Goal: Task Accomplishment & Management: Manage account settings

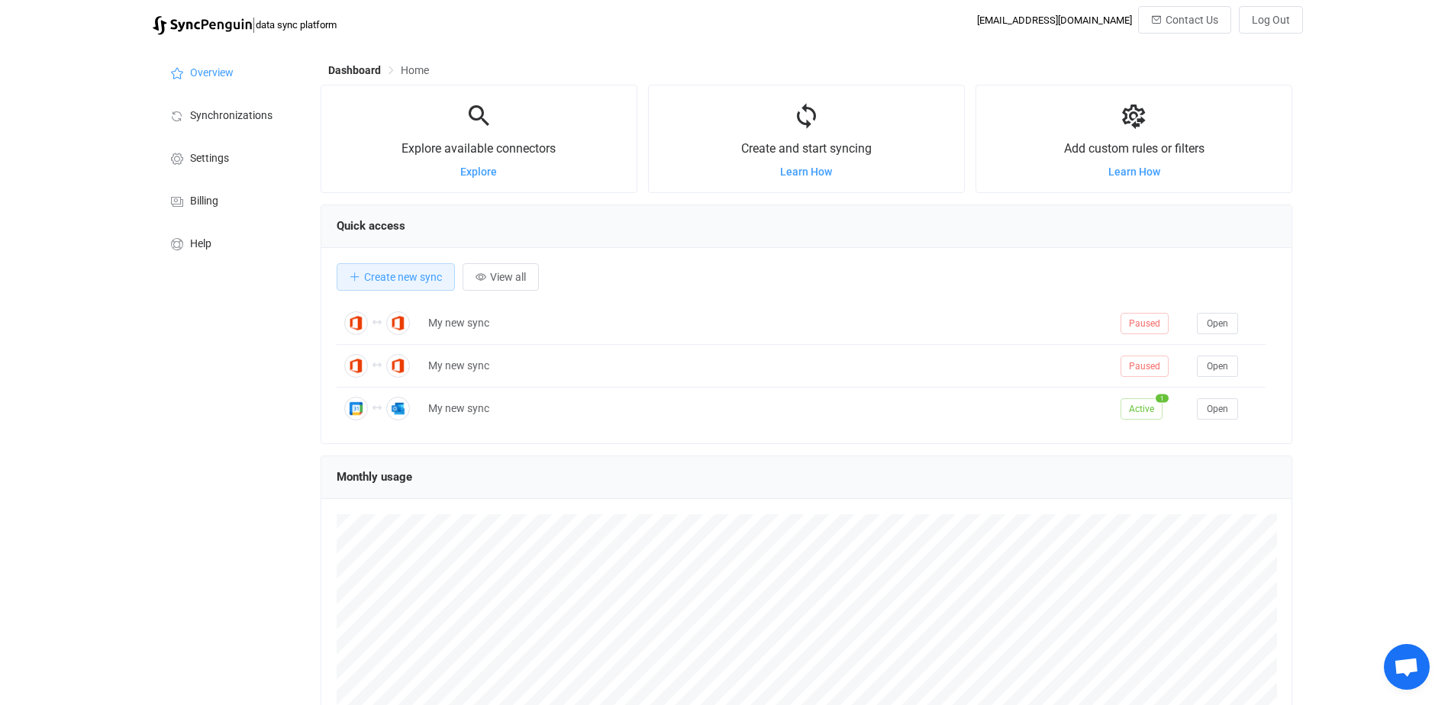
scroll to position [296, 972]
click at [237, 111] on span "Synchronizations" at bounding box center [231, 116] width 82 height 12
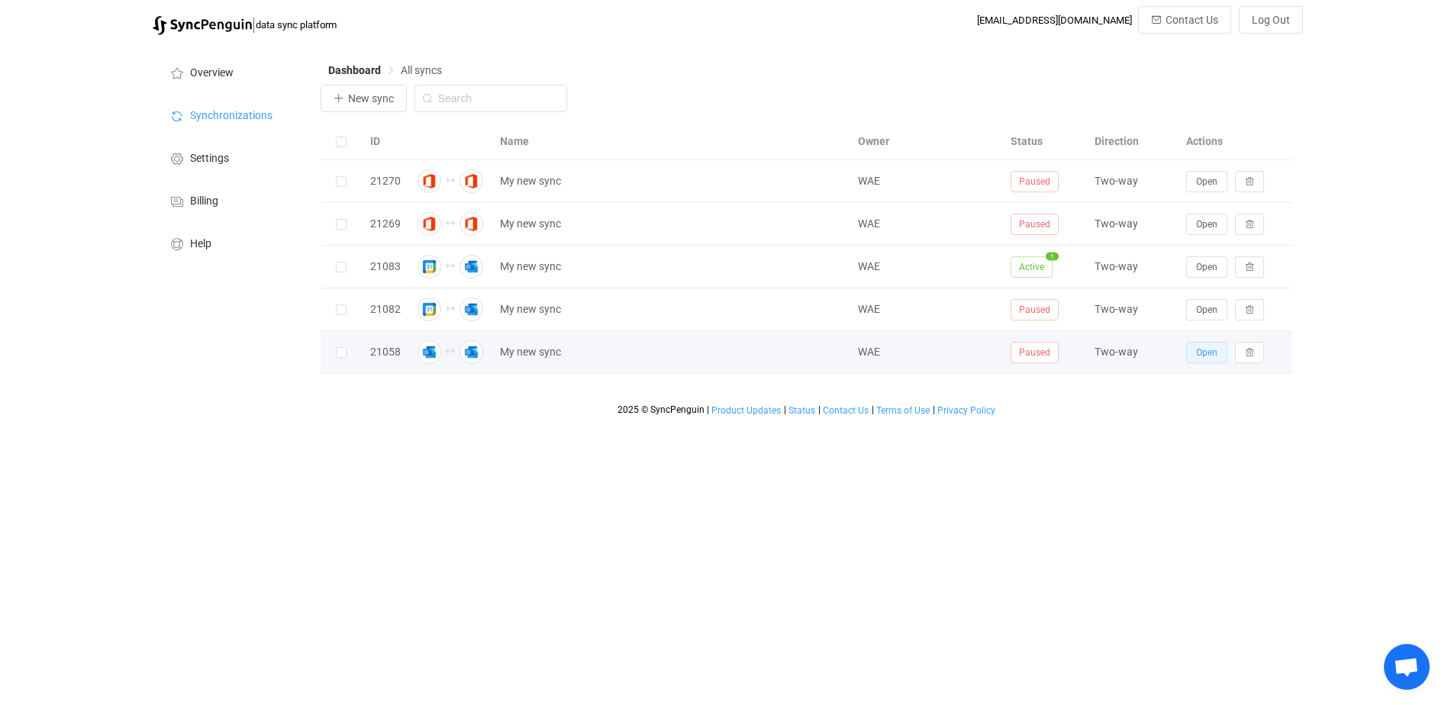
click at [1208, 353] on span "Open" at bounding box center [1206, 352] width 21 height 11
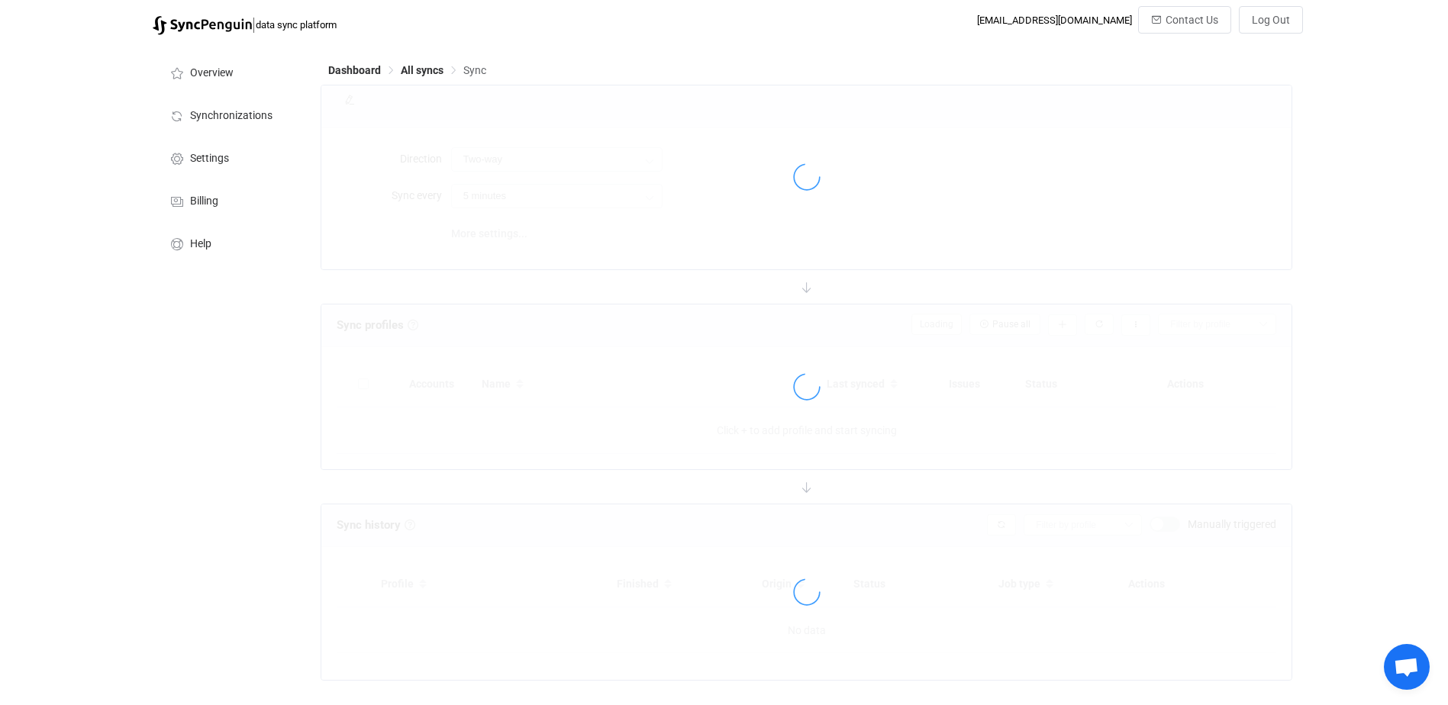
type input "10 minutes"
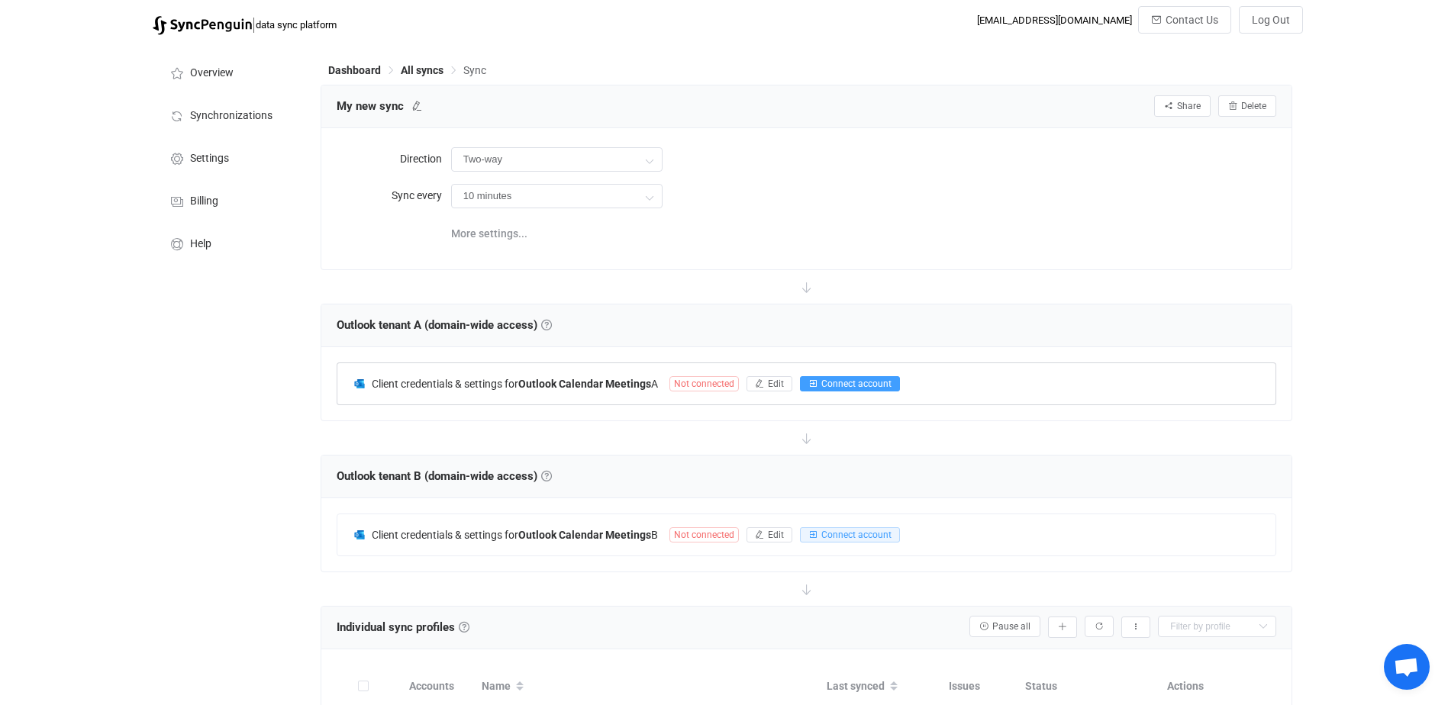
click at [843, 382] on span "Connect account" at bounding box center [856, 384] width 70 height 11
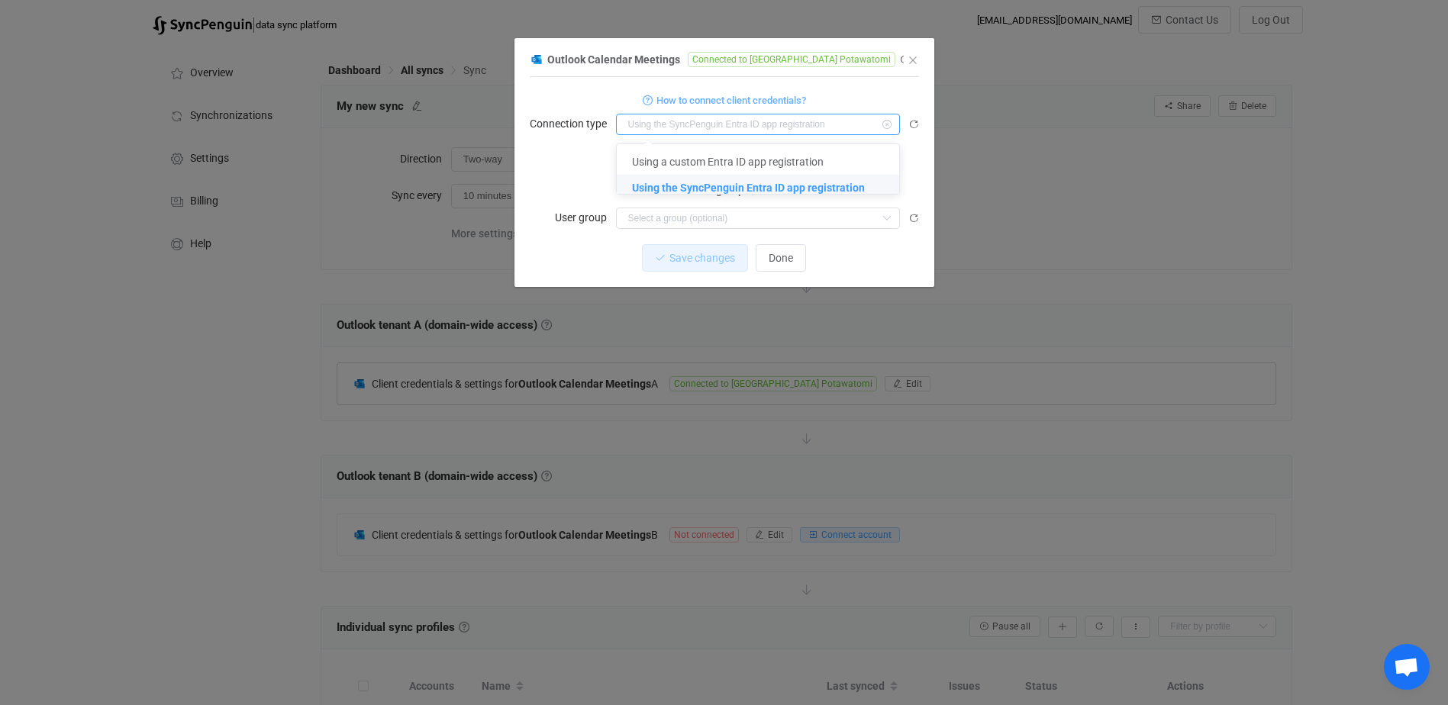
click at [828, 120] on input "dialog" at bounding box center [758, 124] width 284 height 21
click at [598, 150] on div "RECONNECT" at bounding box center [724, 157] width 389 height 27
type input "Using the SyncPenguin Entra ID app registration"
click at [701, 155] on span "RECONNECT" at bounding box center [702, 158] width 62 height 12
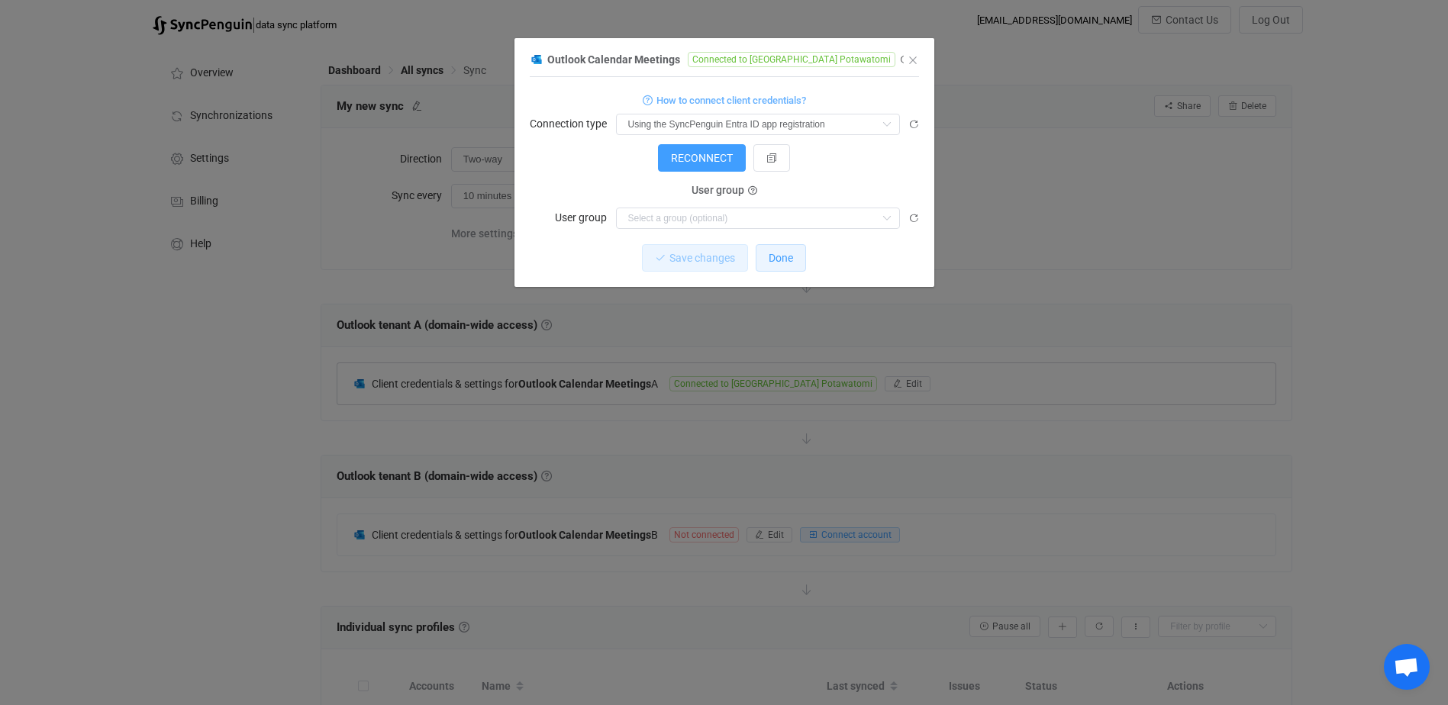
click at [781, 252] on span "Done" at bounding box center [781, 258] width 24 height 12
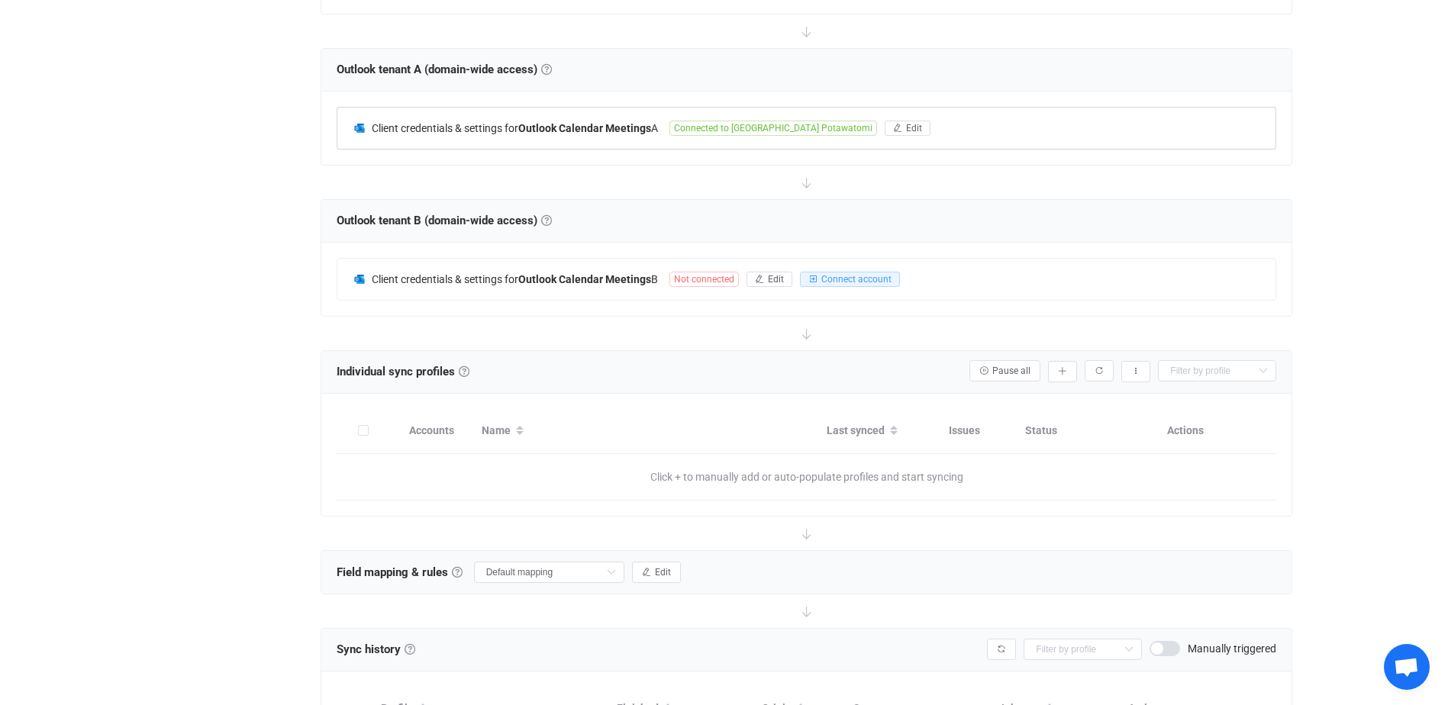
scroll to position [229, 0]
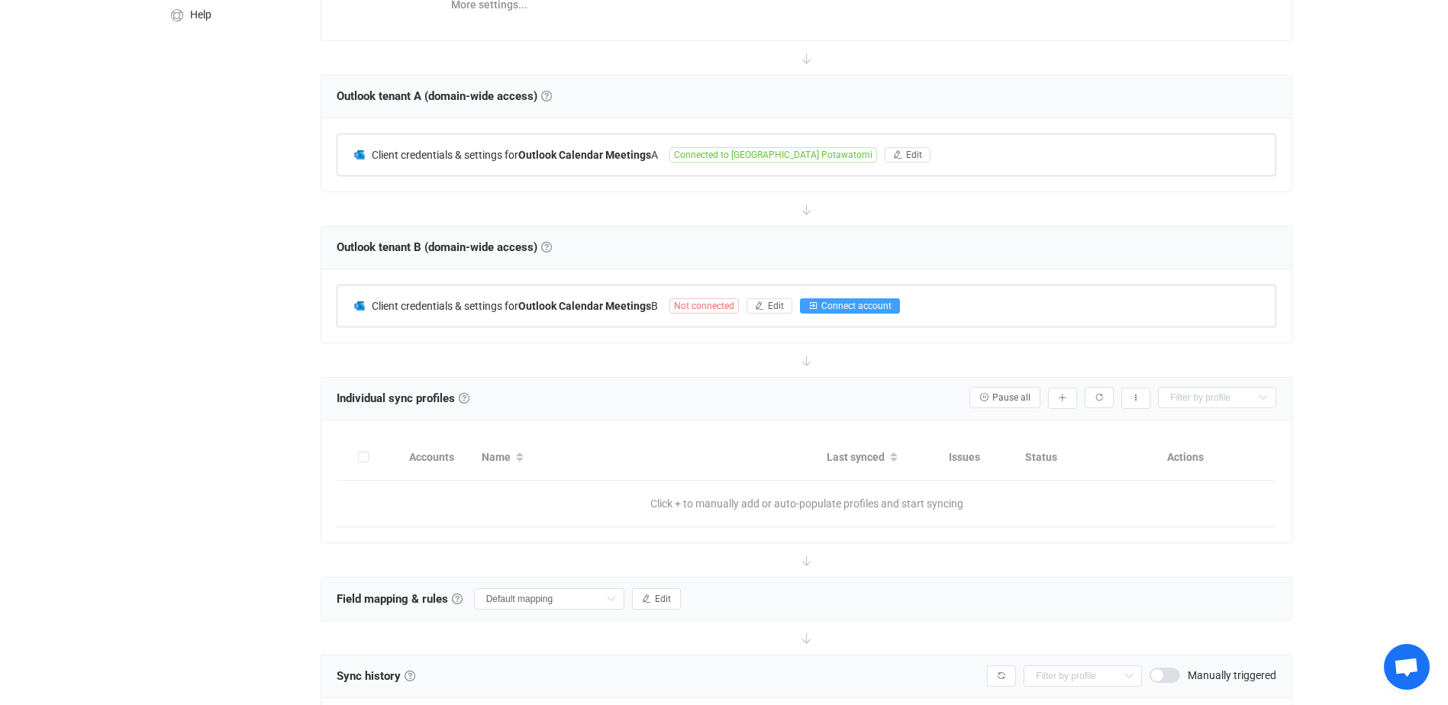
click at [880, 304] on span "Connect account" at bounding box center [856, 306] width 70 height 11
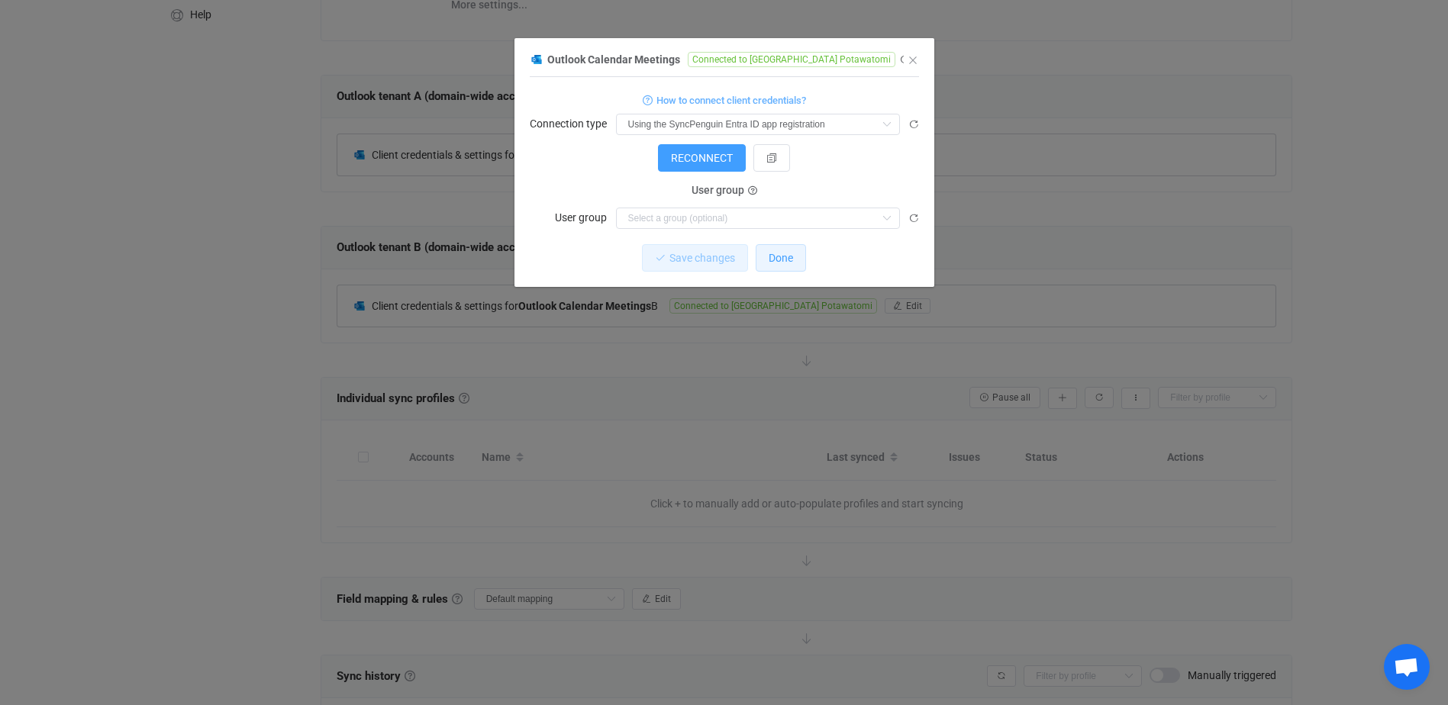
click at [792, 260] on span "Done" at bounding box center [781, 258] width 24 height 12
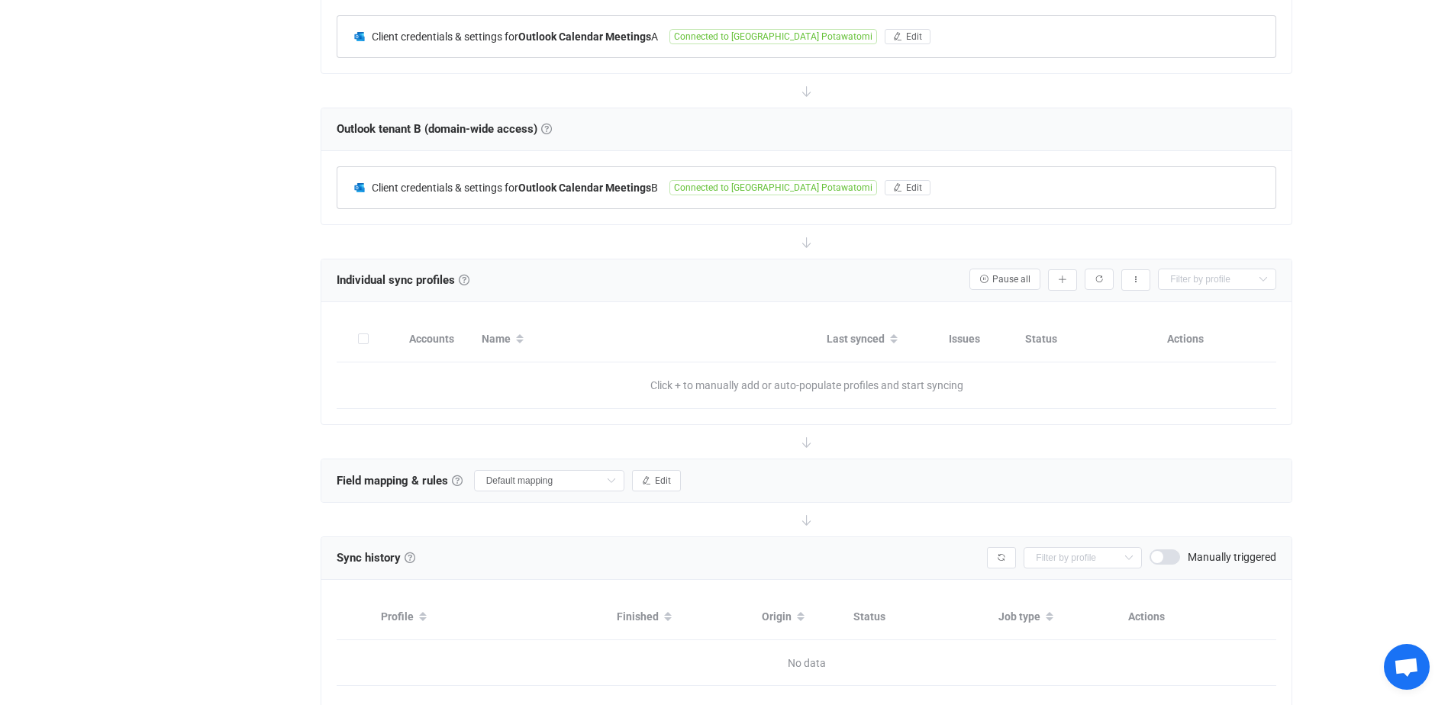
scroll to position [382, 0]
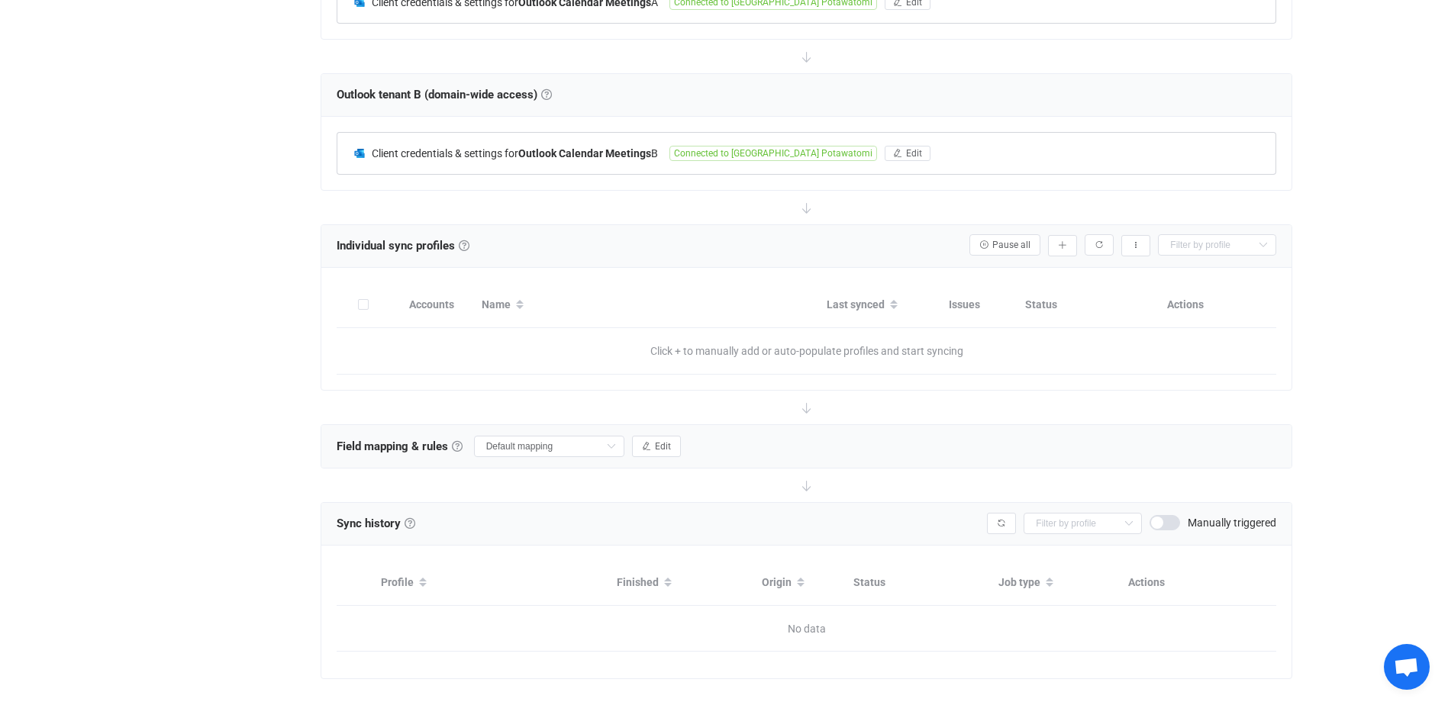
click at [638, 305] on div "Name" at bounding box center [646, 305] width 345 height 26
click at [660, 344] on span "Click + to manually add or auto-populate profiles and start syncing" at bounding box center [807, 351] width 470 height 46
click at [1065, 243] on icon "button" at bounding box center [1062, 245] width 9 height 9
click at [1014, 283] on li "Add manually…" at bounding box center [1008, 285] width 130 height 27
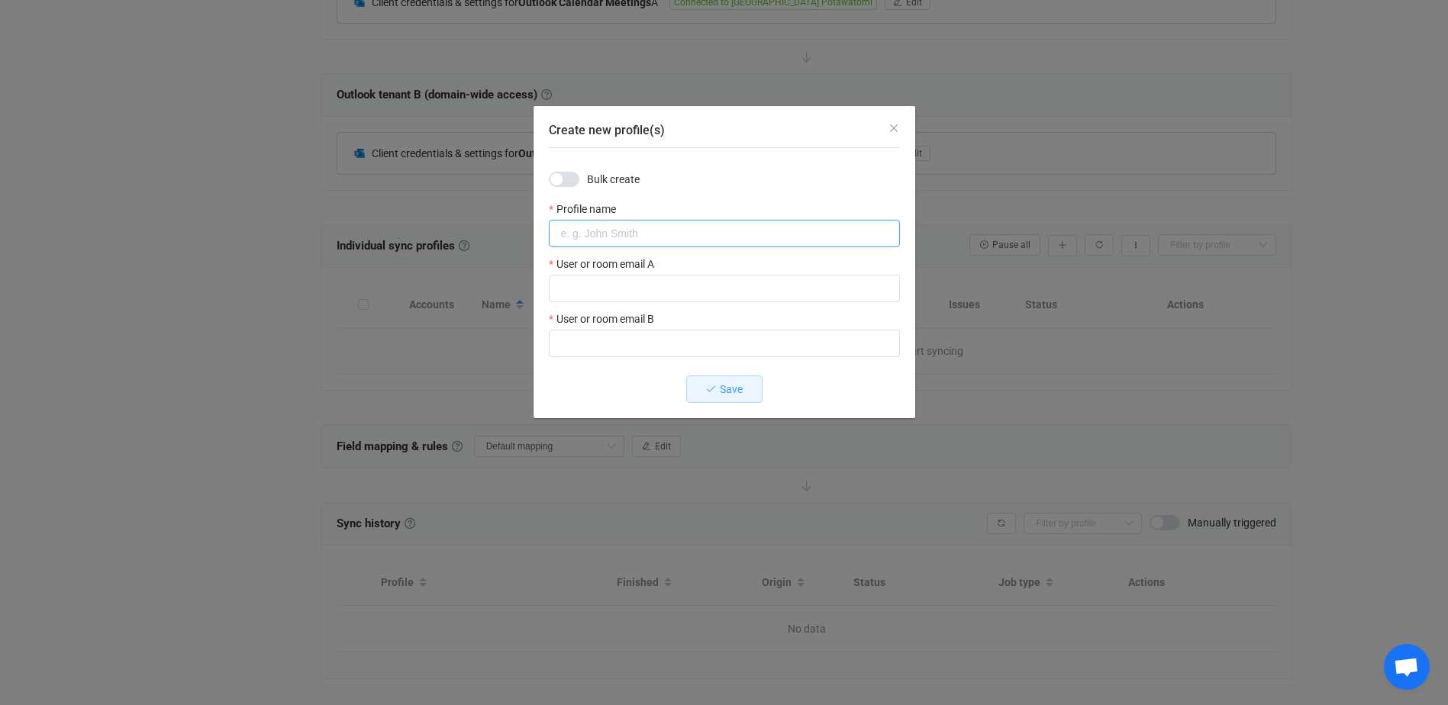
click at [660, 233] on input "Create new profile(s)" at bounding box center [724, 233] width 351 height 27
type input "IT Director"
click at [639, 280] on input "Create new profile(s)" at bounding box center [724, 288] width 351 height 27
type input "[PERSON_NAME][EMAIL_ADDRESS][PERSON_NAME][DOMAIN_NAME]"
click at [646, 331] on input "Create new profile(s)" at bounding box center [724, 343] width 351 height 27
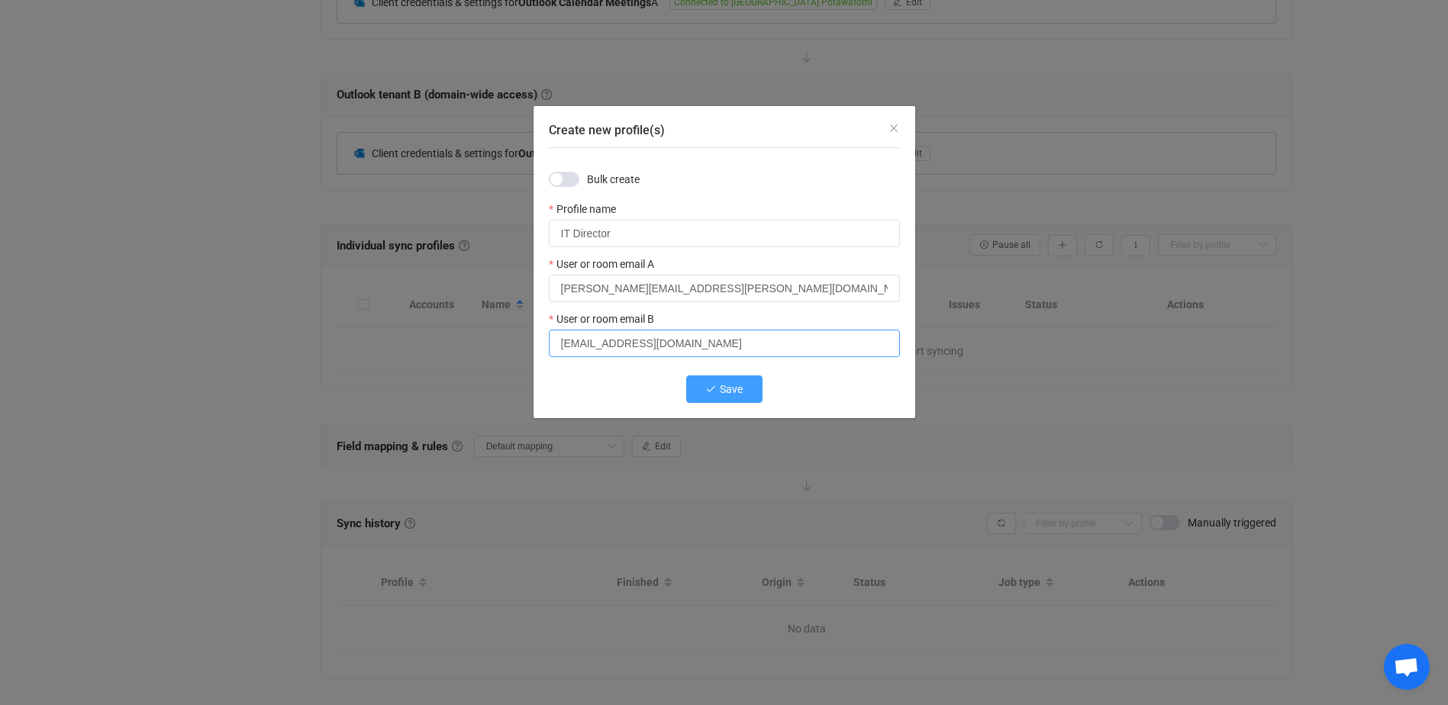
type input "[EMAIL_ADDRESS][DOMAIN_NAME]"
click at [734, 387] on span "Save" at bounding box center [731, 389] width 23 height 12
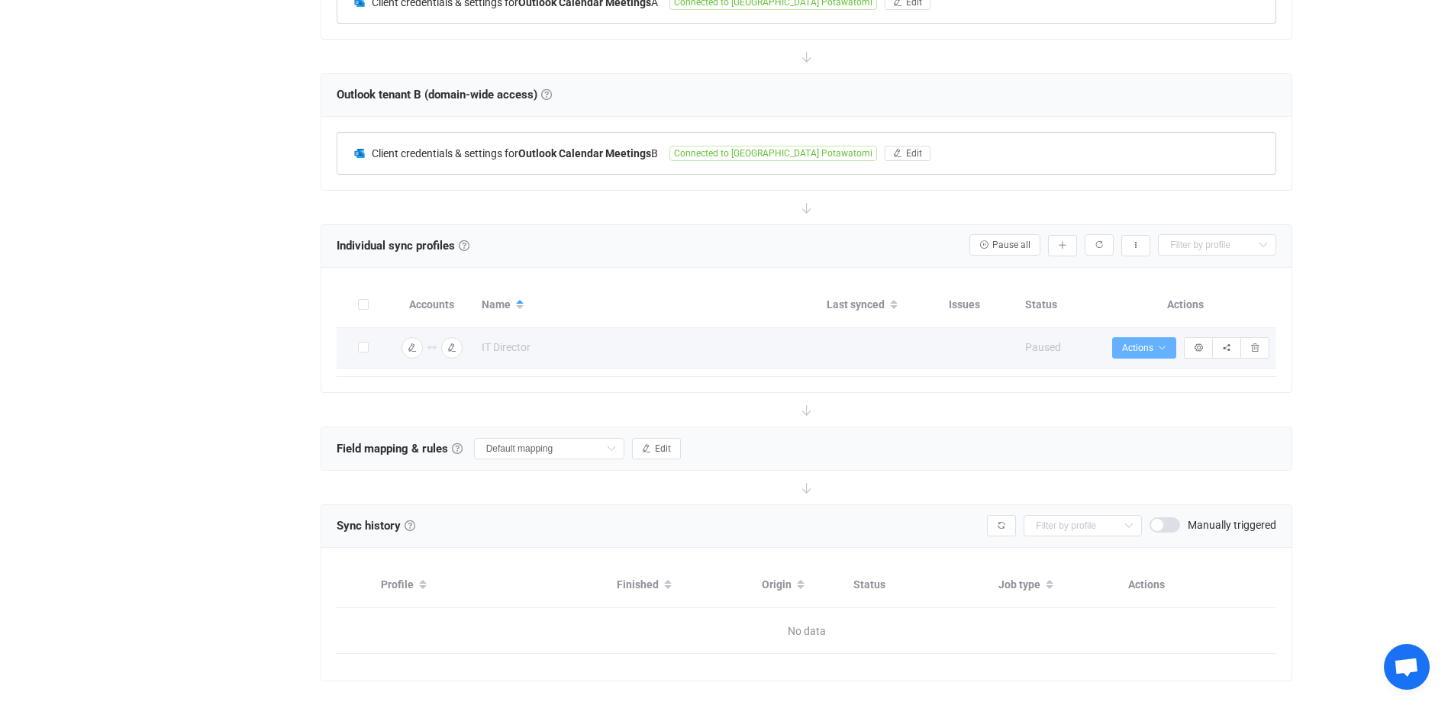
click at [1162, 347] on icon "button" at bounding box center [1161, 347] width 9 height 9
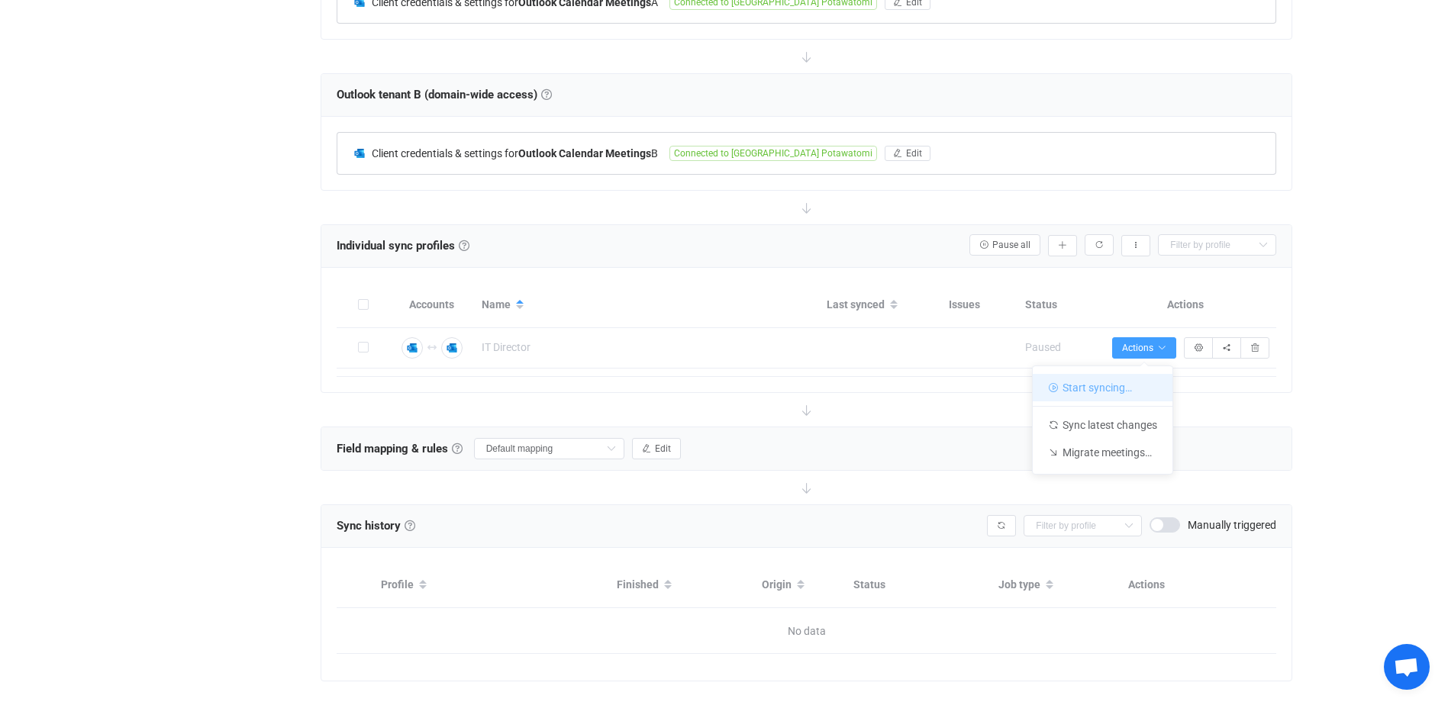
click at [1114, 383] on li "Start syncing…" at bounding box center [1103, 387] width 140 height 27
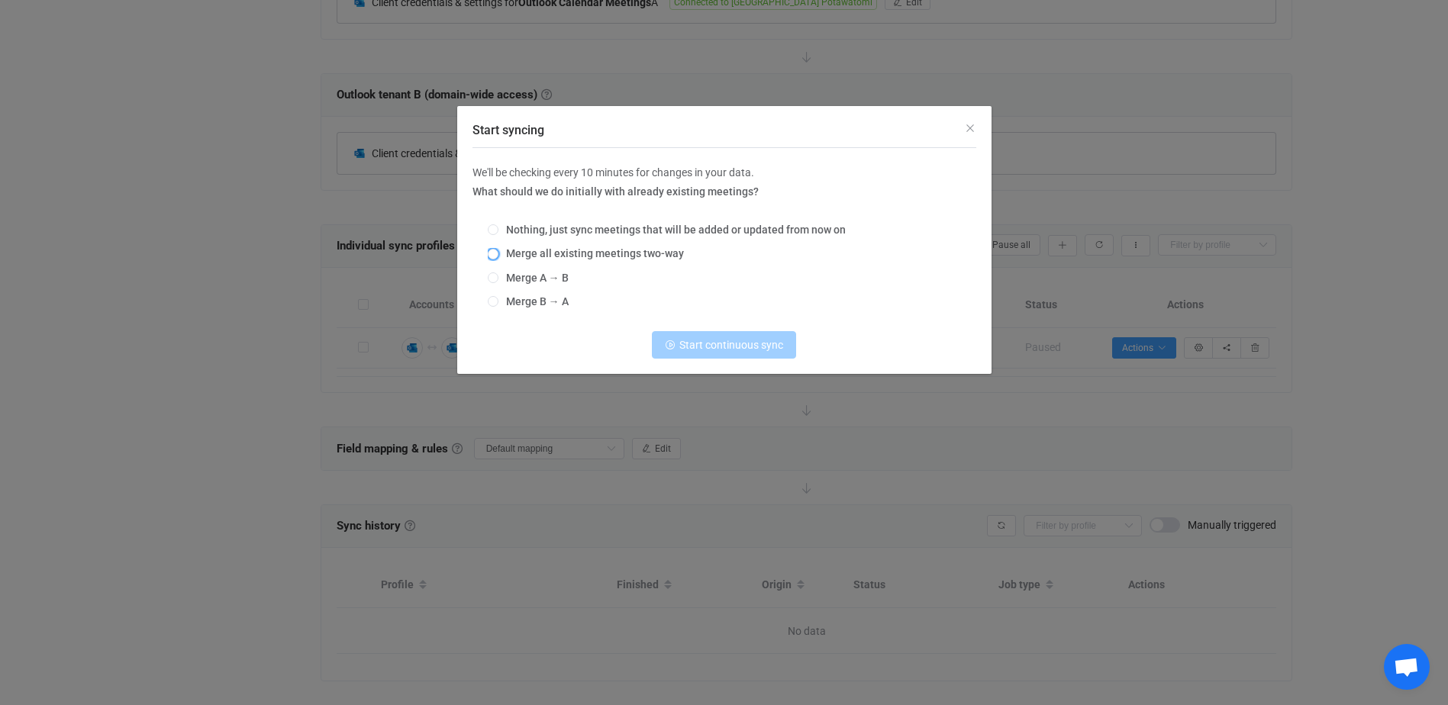
click at [617, 253] on span "Merge all existing meetings two-way" at bounding box center [590, 253] width 185 height 12
click at [498, 253] on input "Merge all existing meetings two-way" at bounding box center [493, 255] width 11 height 12
radio input "true"
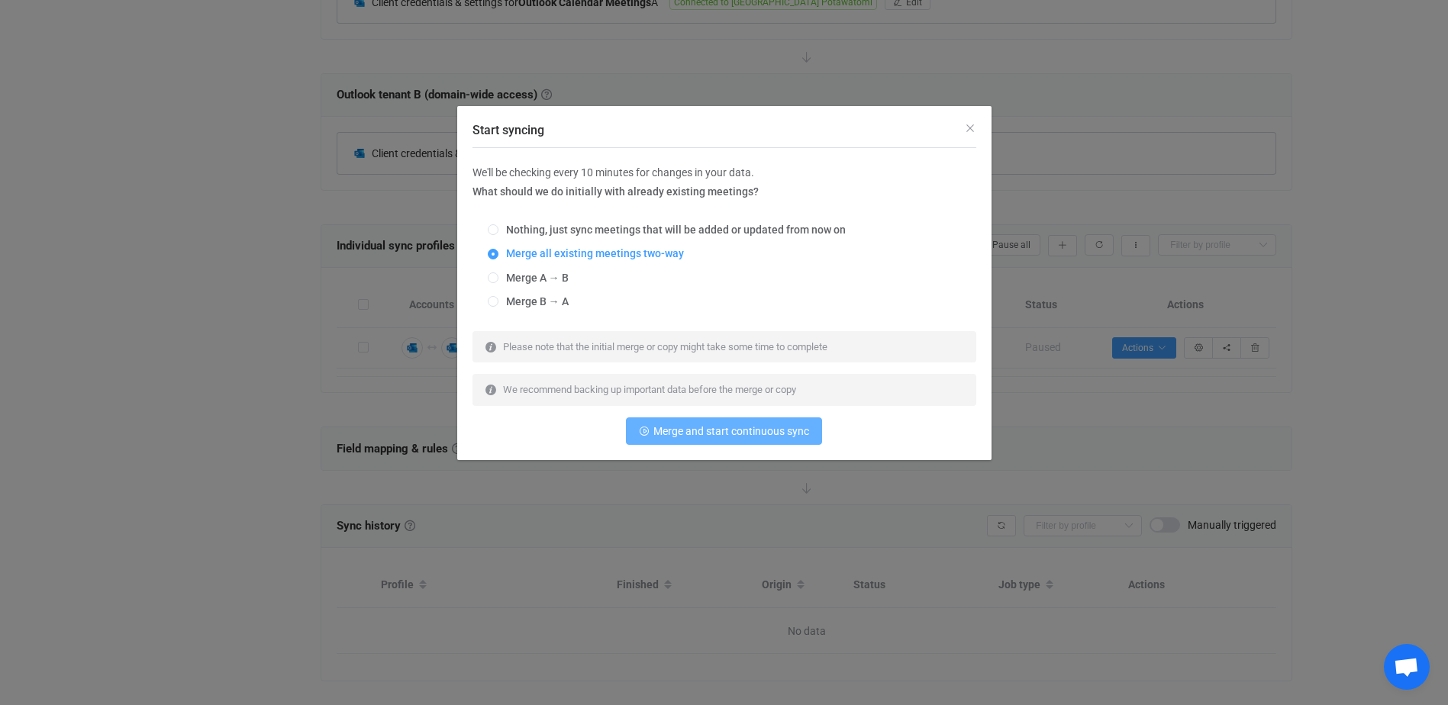
click at [744, 433] on span "Merge and start continuous sync" at bounding box center [731, 431] width 156 height 12
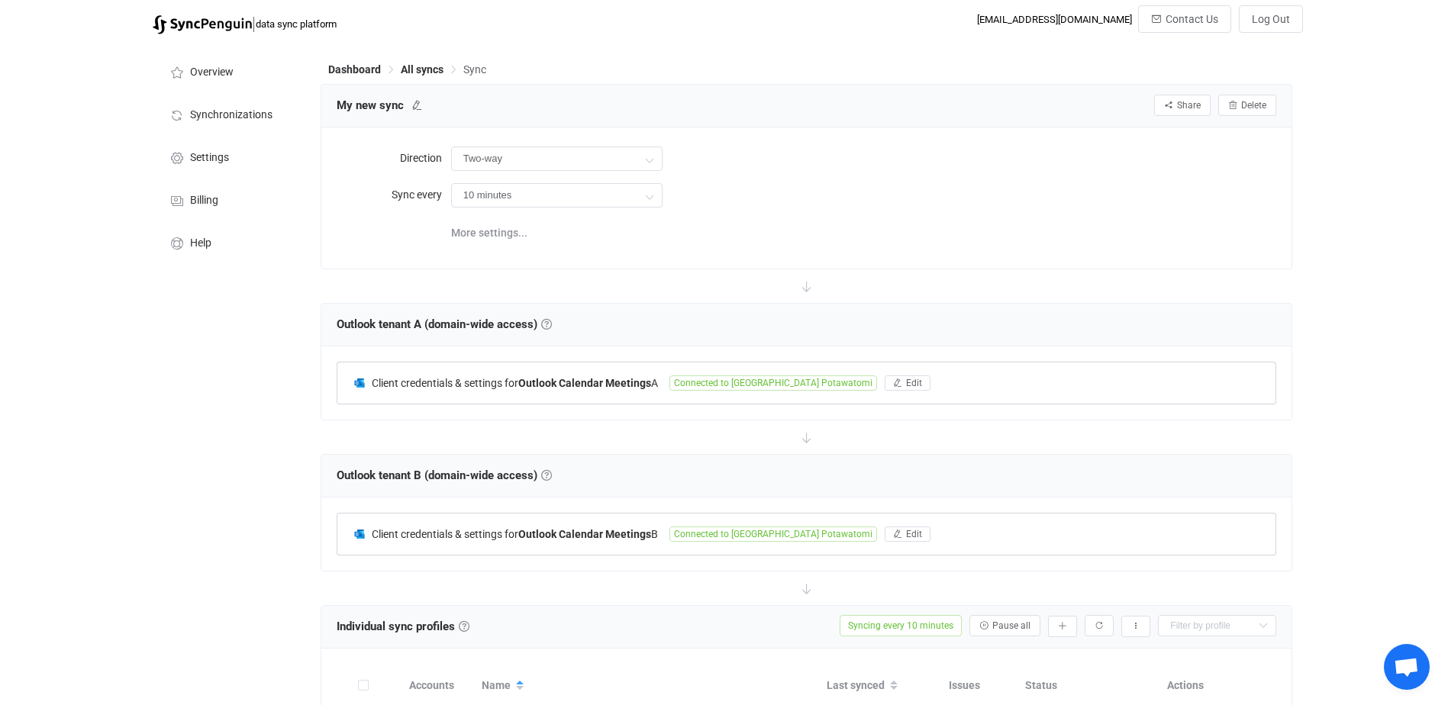
scroll to position [0, 0]
click at [221, 112] on span "Synchronizations" at bounding box center [231, 116] width 82 height 12
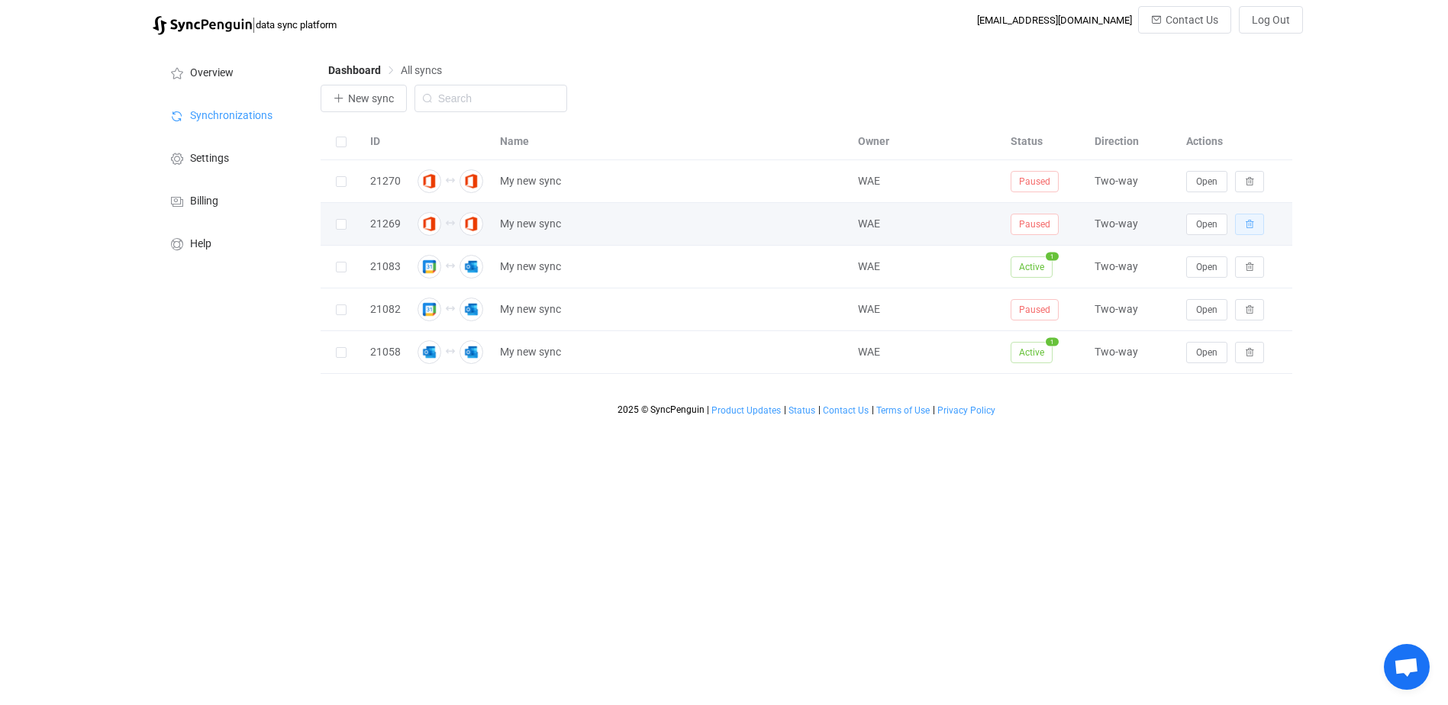
click at [1250, 226] on icon "button" at bounding box center [1249, 224] width 9 height 9
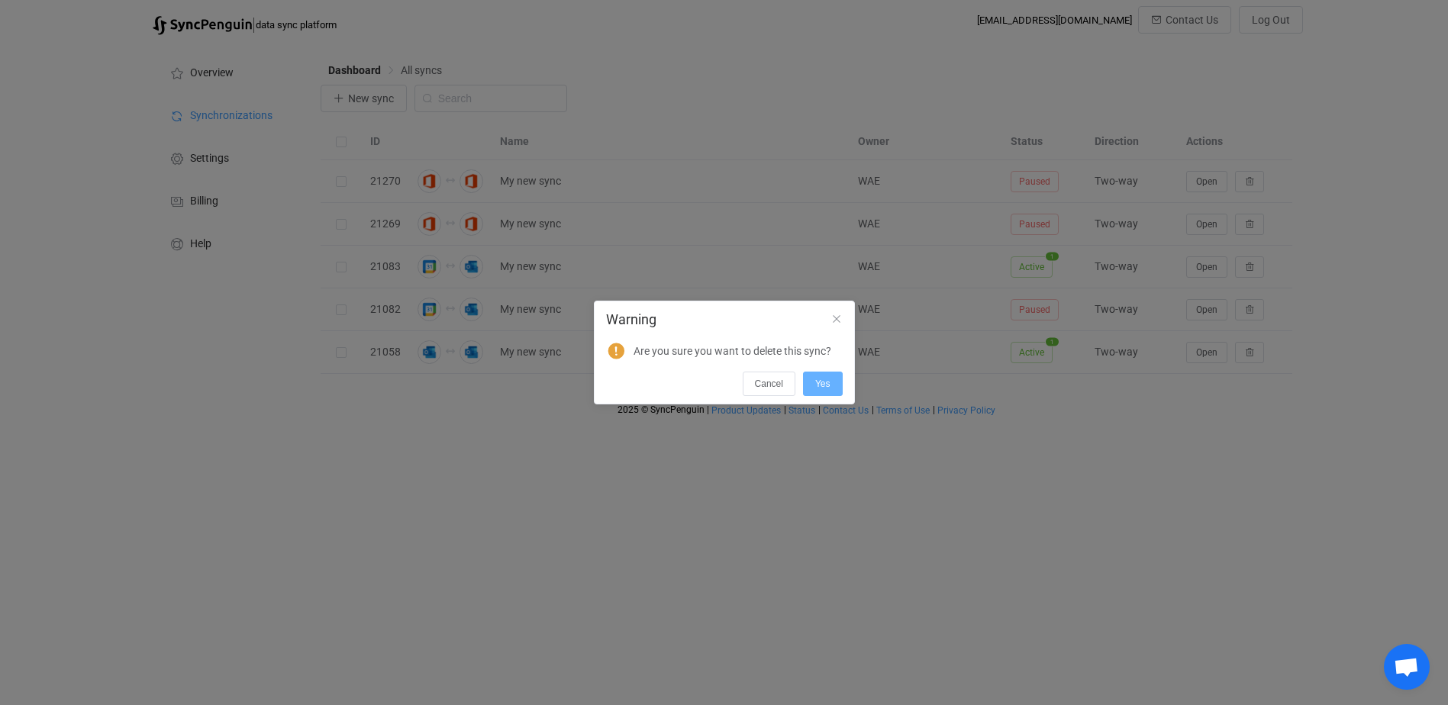
click at [823, 379] on span "Yes" at bounding box center [822, 384] width 15 height 11
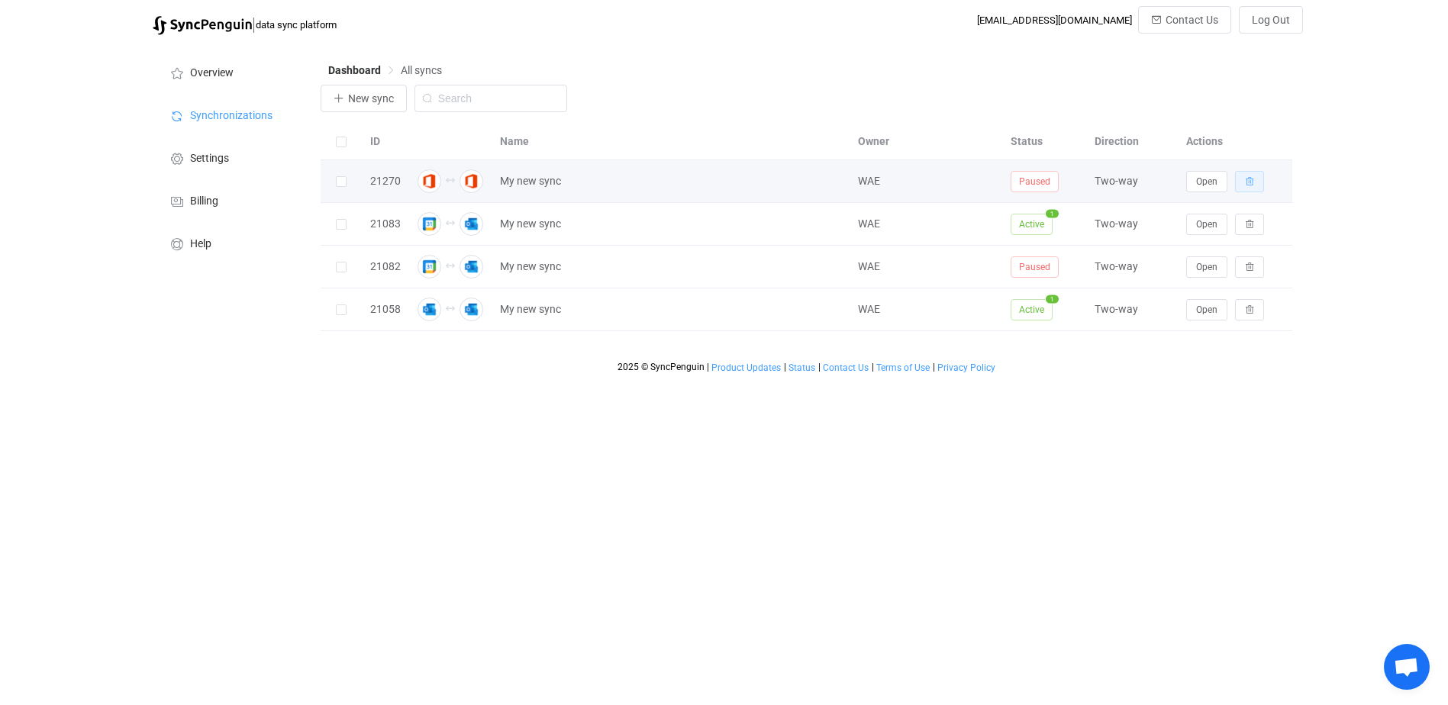
click at [1253, 182] on icon "button" at bounding box center [1249, 181] width 9 height 9
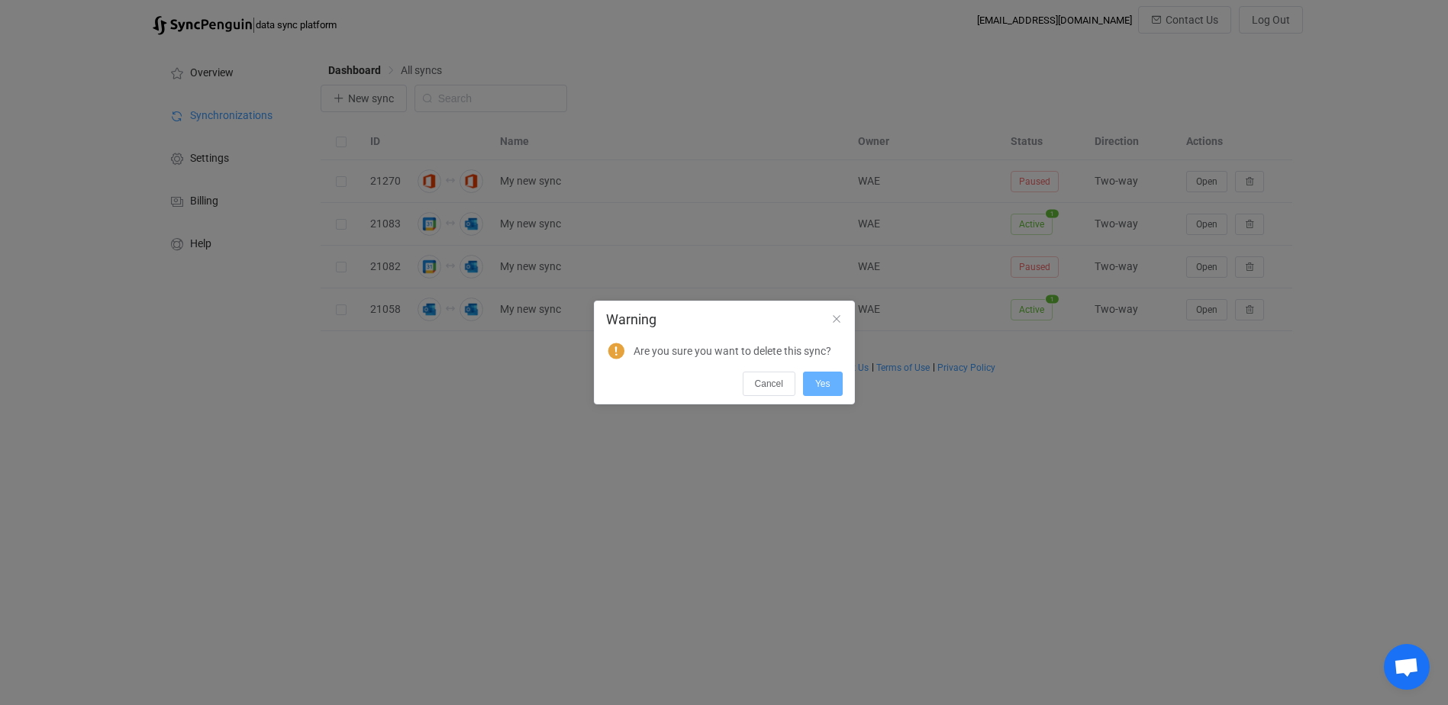
click at [825, 384] on span "Yes" at bounding box center [822, 384] width 15 height 11
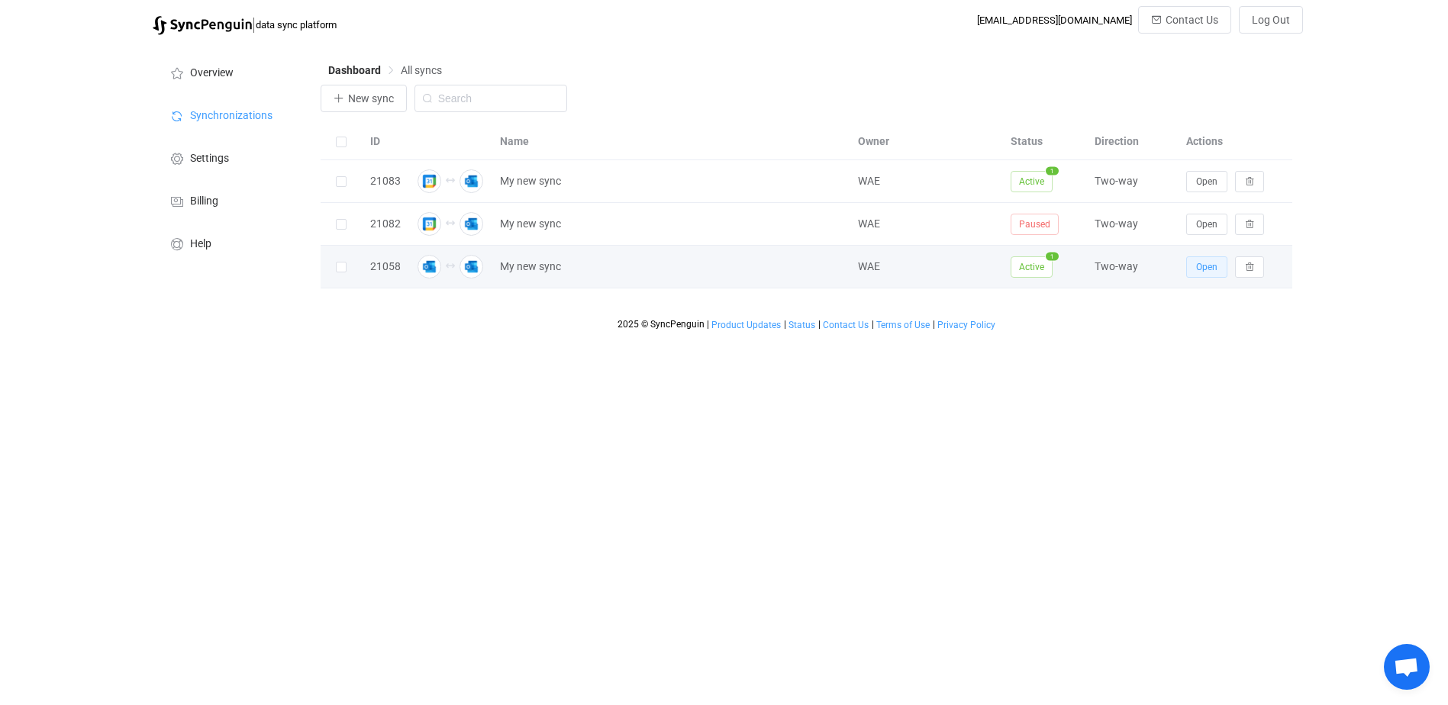
click at [1204, 263] on span "Open" at bounding box center [1206, 267] width 21 height 11
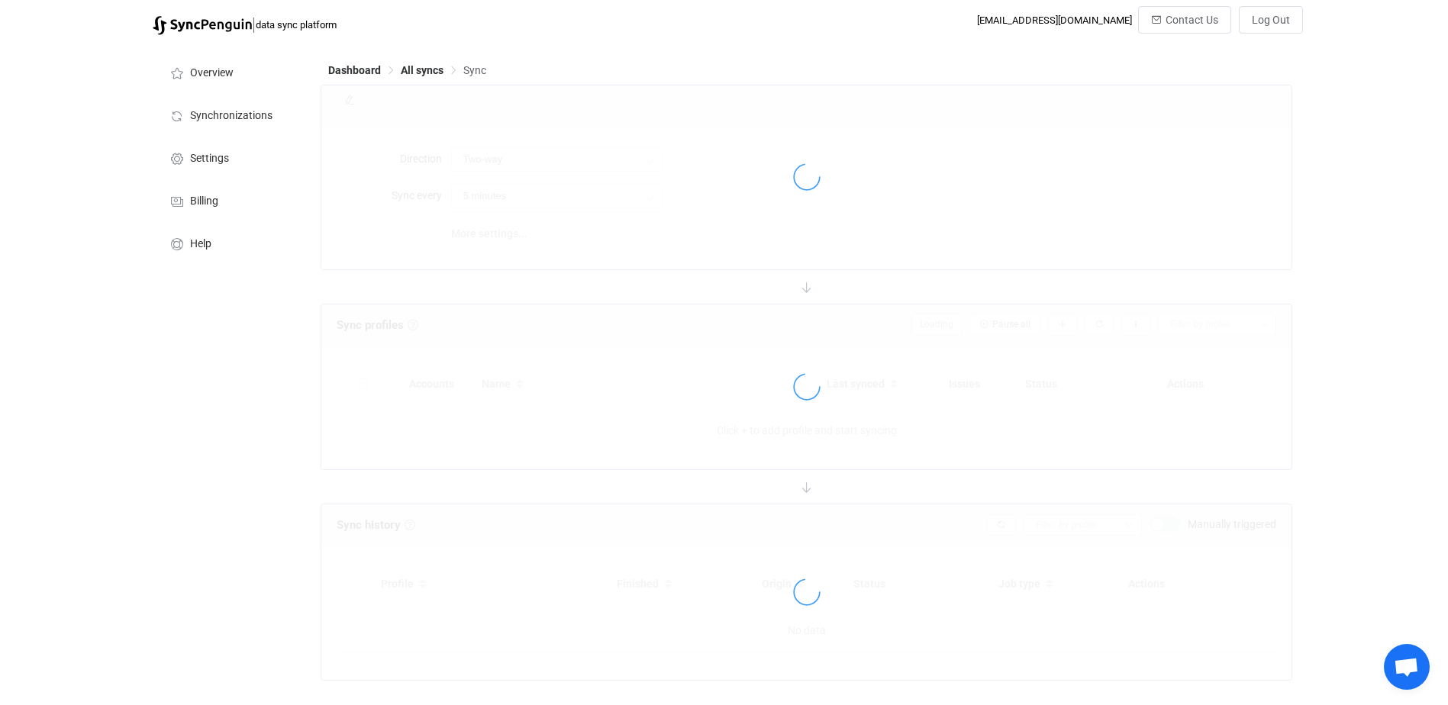
type input "10 minutes"
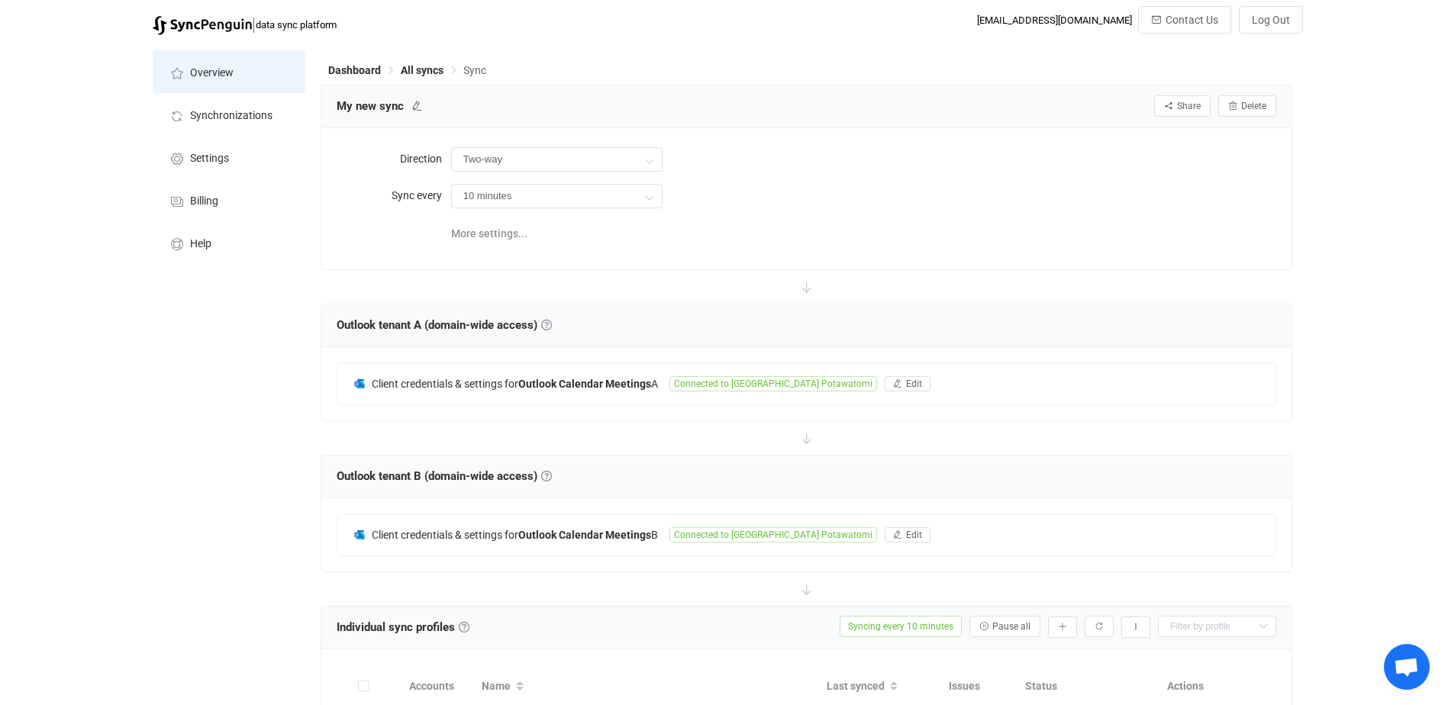
click at [211, 71] on span "Overview" at bounding box center [212, 73] width 44 height 12
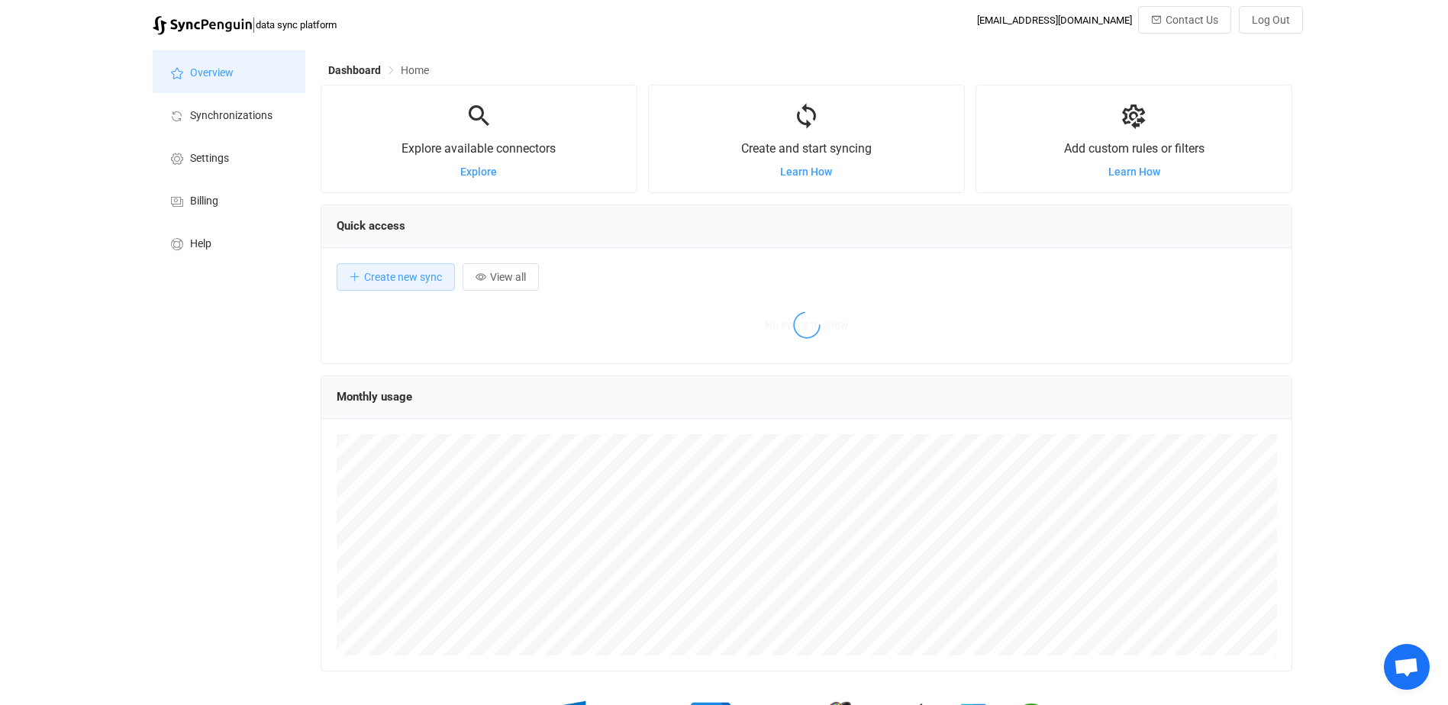
scroll to position [296, 972]
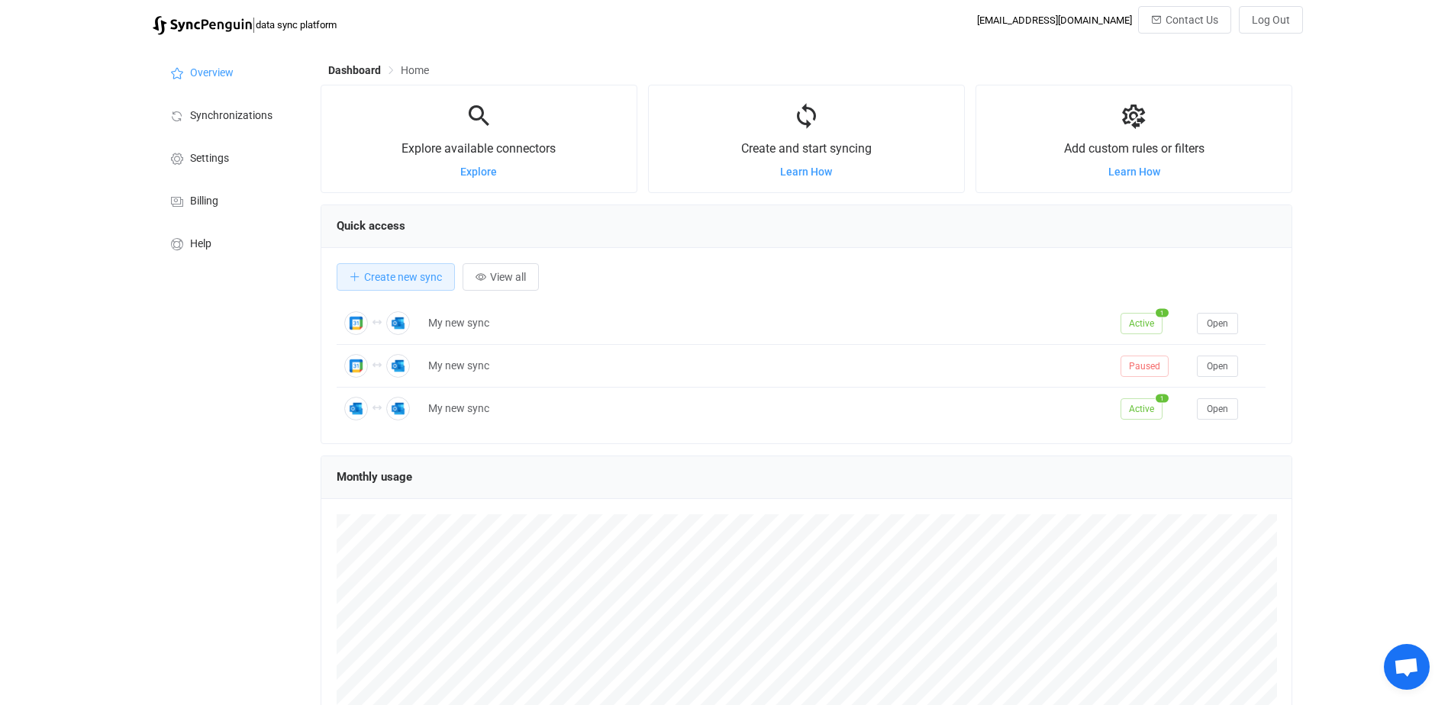
drag, startPoint x: 482, startPoint y: 0, endPoint x: 91, endPoint y: 140, distance: 415.0
click at [91, 140] on div "| data sync platform [EMAIL_ADDRESS][DOMAIN_NAME] Contact Us Log Out Overview S…" at bounding box center [724, 445] width 1448 height 879
drag, startPoint x: 1044, startPoint y: 0, endPoint x: 1369, endPoint y: 112, distance: 344.0
click at [1369, 112] on div "| data sync platform [EMAIL_ADDRESS][DOMAIN_NAME] Contact Us Log Out Overview S…" at bounding box center [724, 445] width 1448 height 879
